Goal: Information Seeking & Learning: Learn about a topic

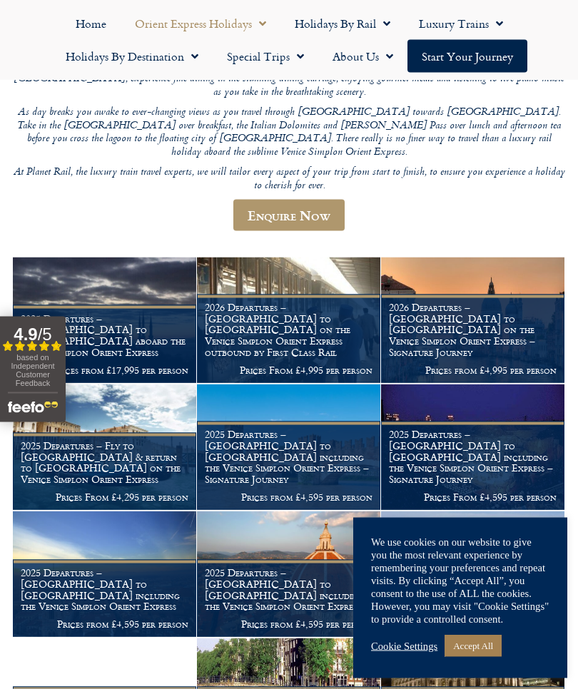
scroll to position [330, 0]
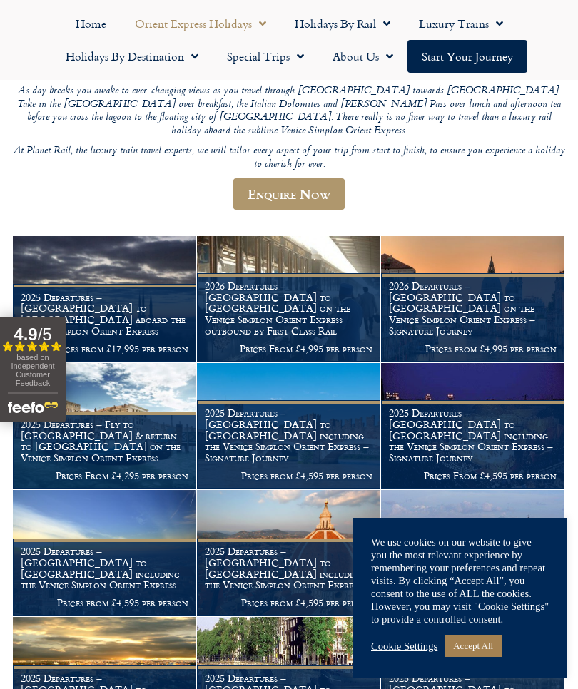
click at [296, 280] on h1 "2026 Departures – Venice to London on the Venice Simplon Orient Express outboun…" at bounding box center [289, 308] width 168 height 56
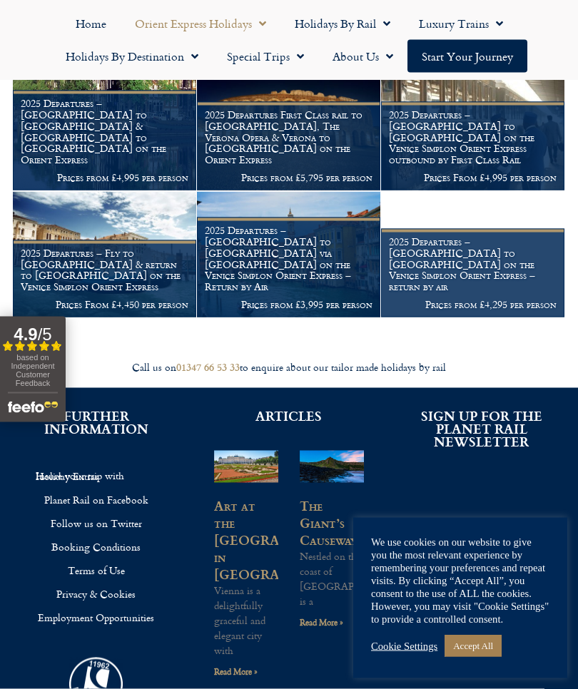
scroll to position [1265, 0]
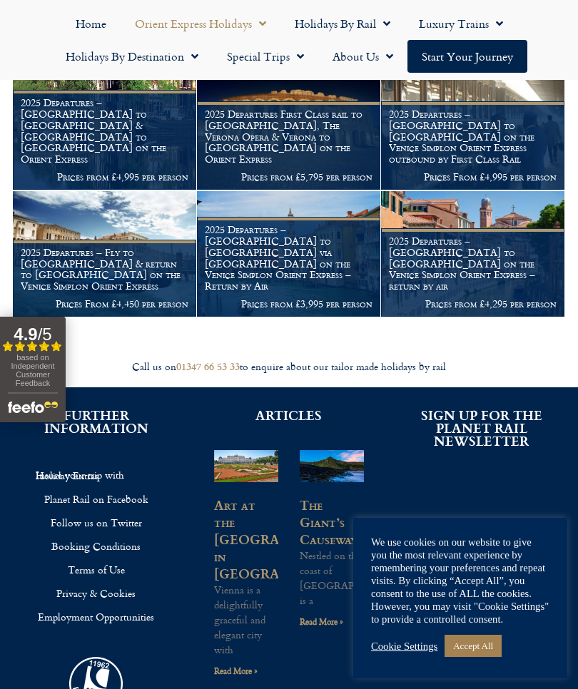
click at [133, 247] on h1 "2025 Departures – Fly to Venice & return to London on the Venice Simplon Orient…" at bounding box center [105, 269] width 168 height 45
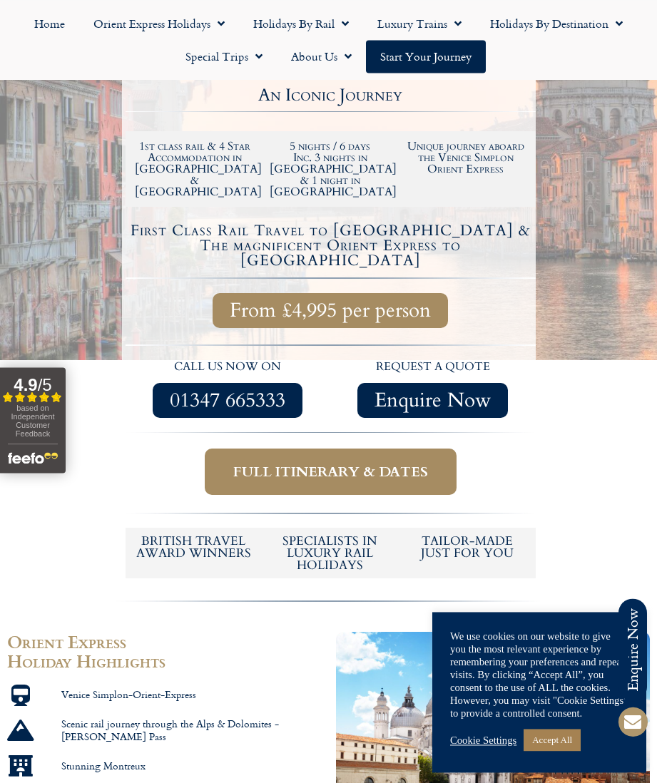
scroll to position [337, 0]
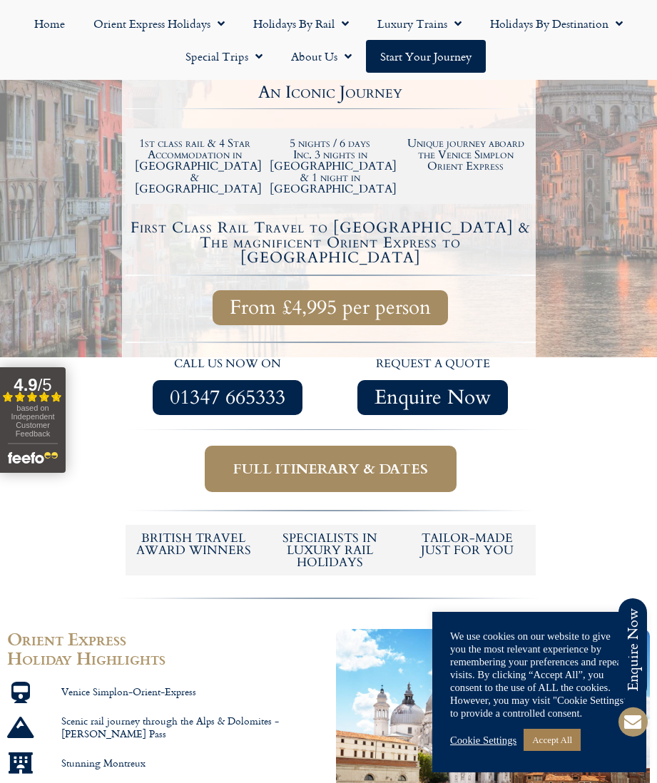
click at [312, 460] on span "Full itinerary & dates" at bounding box center [330, 469] width 195 height 18
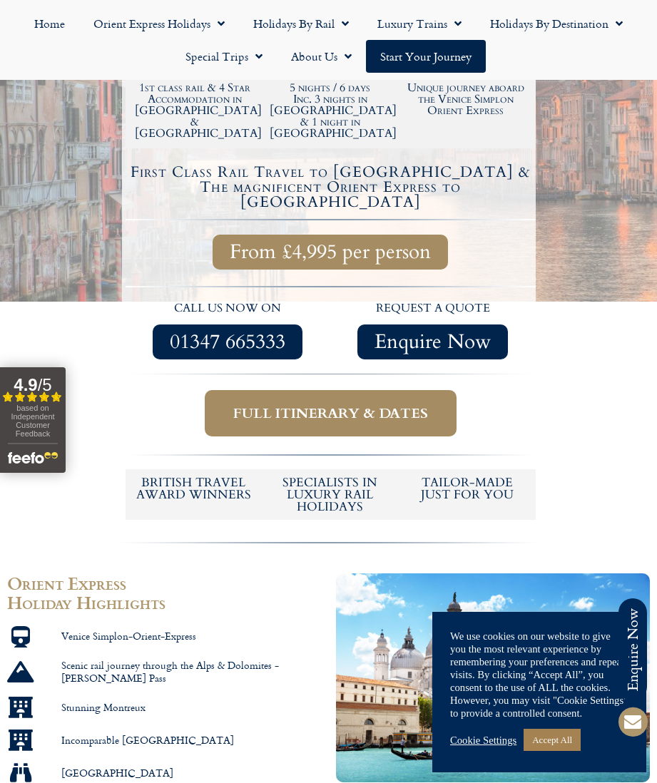
scroll to position [393, 0]
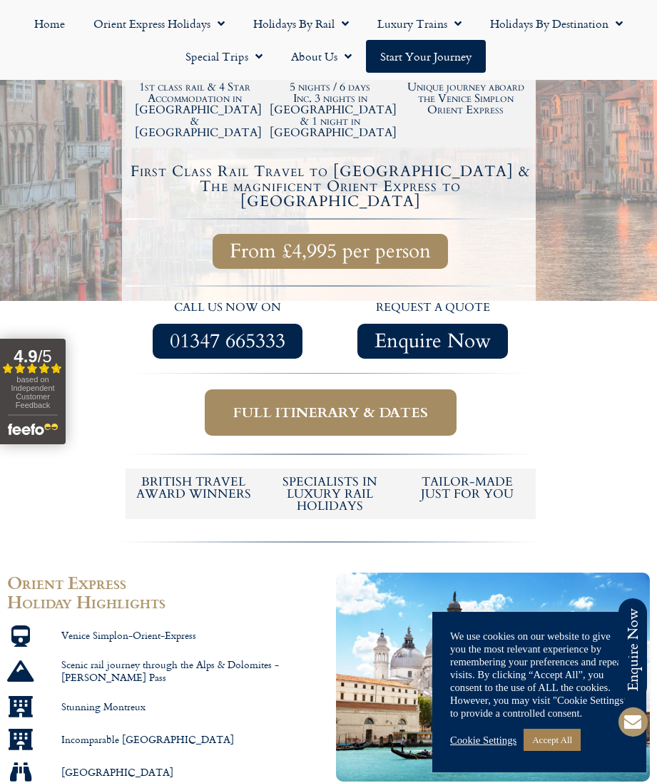
click at [320, 404] on span "Full itinerary & dates" at bounding box center [330, 413] width 195 height 18
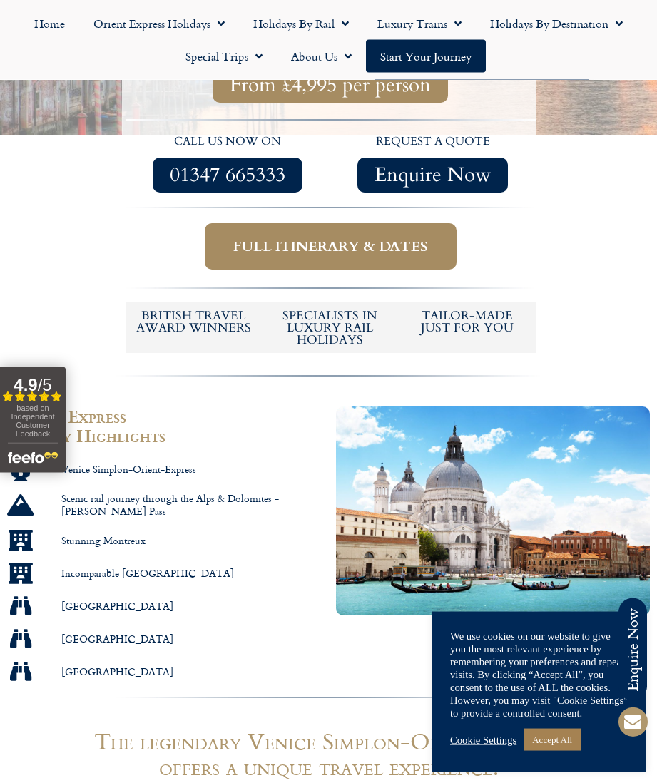
scroll to position [561, 0]
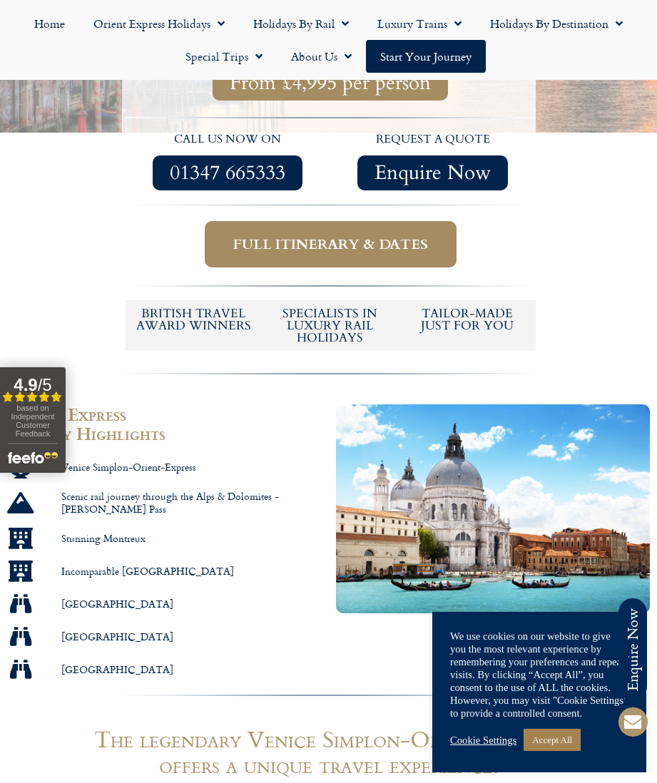
click at [385, 235] on span "Full itinerary & dates" at bounding box center [330, 244] width 195 height 18
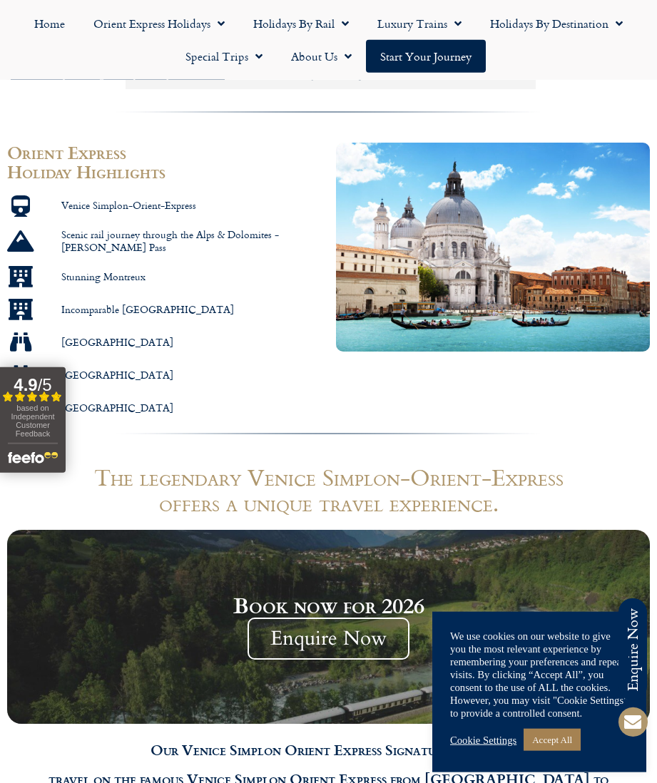
scroll to position [827, 0]
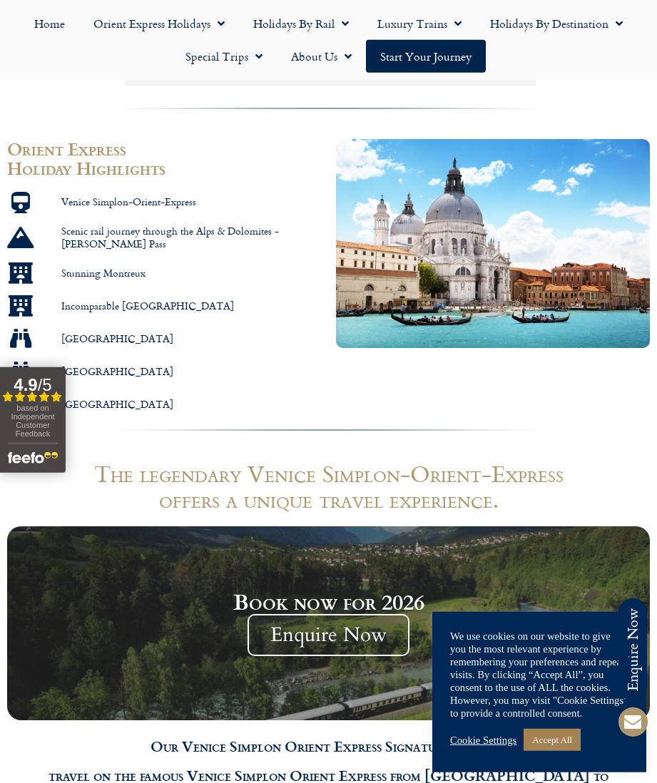
click at [561, 688] on link "Accept All" at bounding box center [552, 740] width 57 height 22
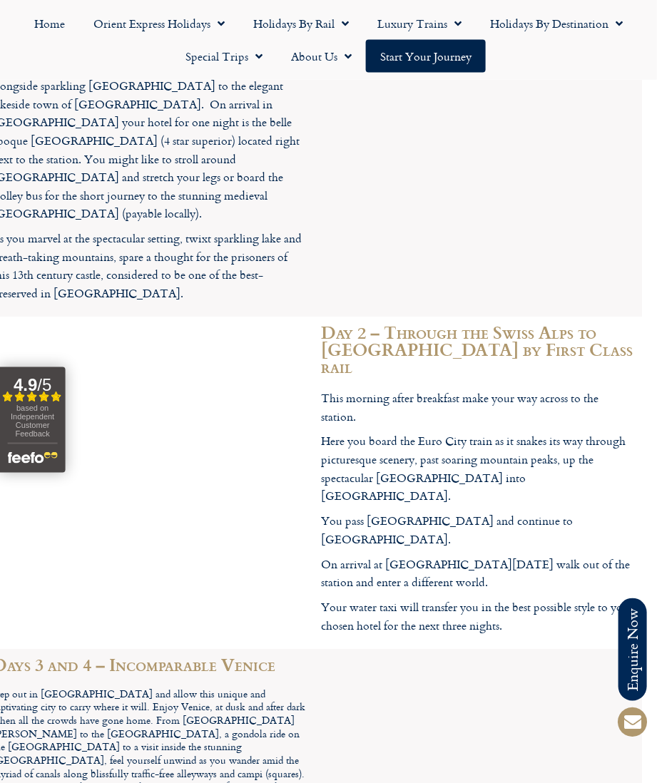
scroll to position [2656, 16]
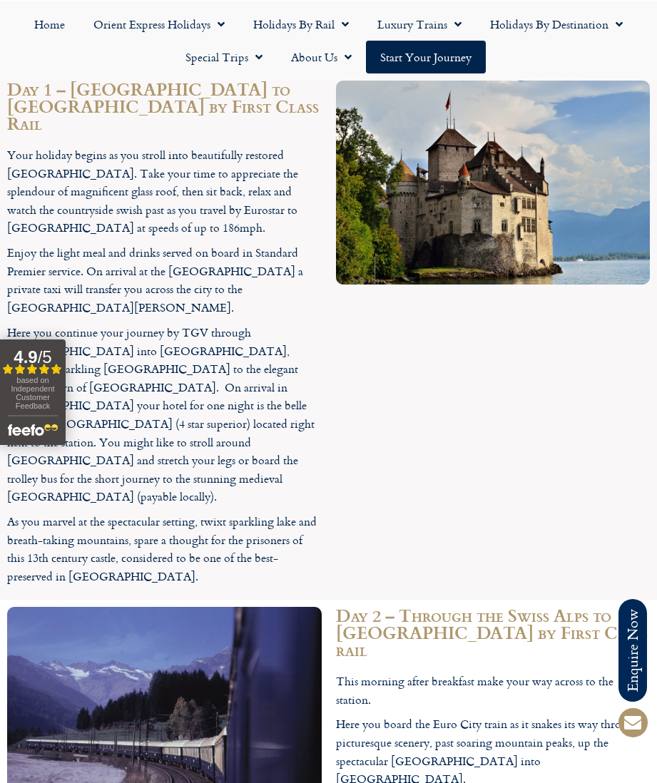
scroll to position [2368, 0]
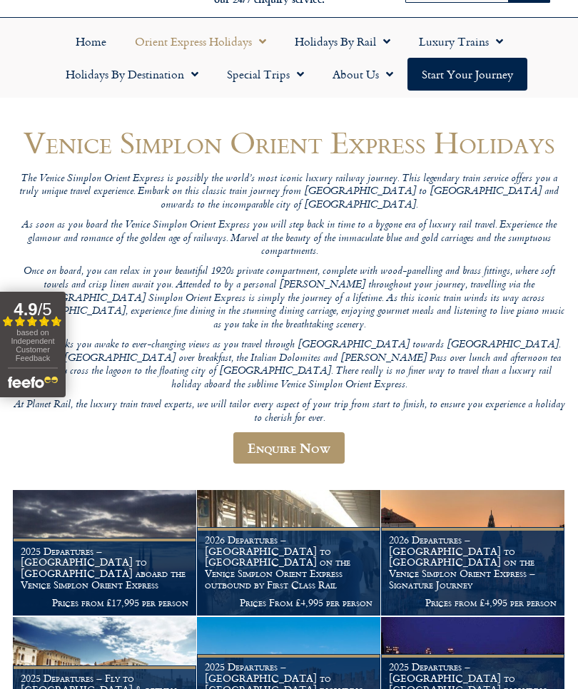
scroll to position [71, 0]
